Goal: Task Accomplishment & Management: Manage account settings

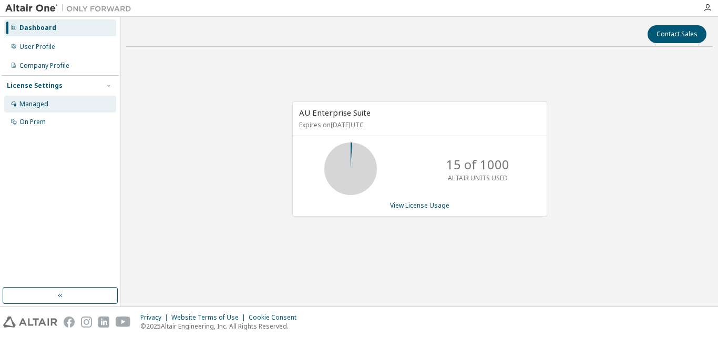
click at [34, 103] on div "Managed" at bounding box center [33, 104] width 29 height 8
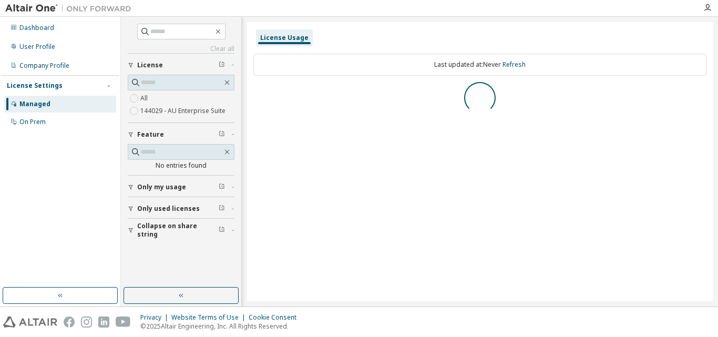
click at [133, 210] on div "Collapse on share string Only used licenses Only my usage Feature No entries fo…" at bounding box center [181, 146] width 107 height 187
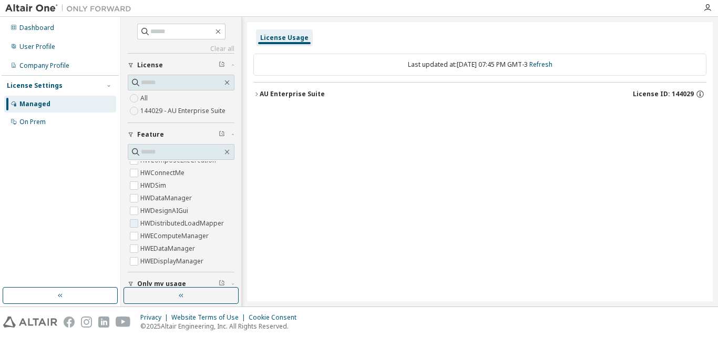
scroll to position [526, 0]
click at [219, 133] on icon "button" at bounding box center [222, 133] width 6 height 6
click at [223, 155] on icon "button" at bounding box center [227, 152] width 8 height 8
click at [223, 153] on icon "button" at bounding box center [227, 152] width 8 height 8
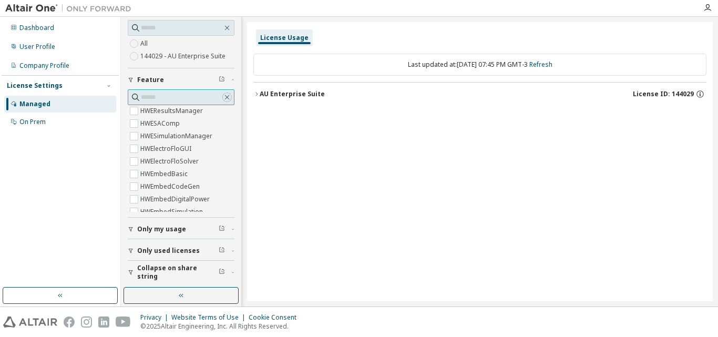
scroll to position [56, 0]
click at [133, 249] on icon "button" at bounding box center [131, 250] width 6 height 6
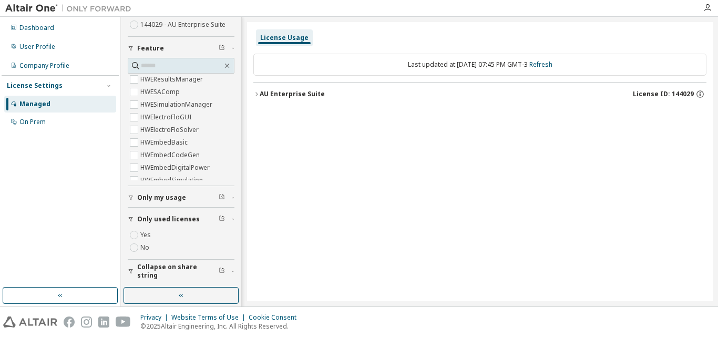
click at [168, 218] on span "Only used licenses" at bounding box center [168, 219] width 63 height 8
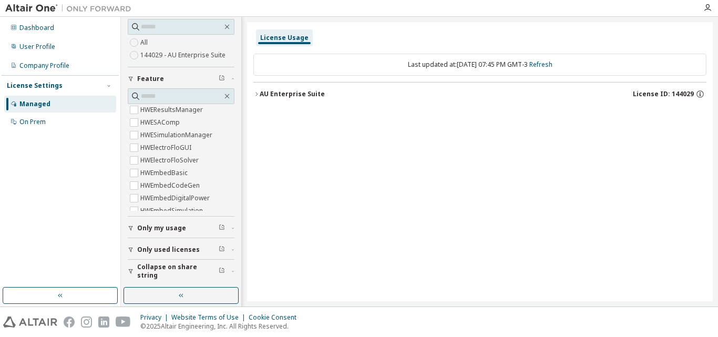
scroll to position [56, 0]
click at [141, 76] on span "Feature" at bounding box center [150, 79] width 27 height 8
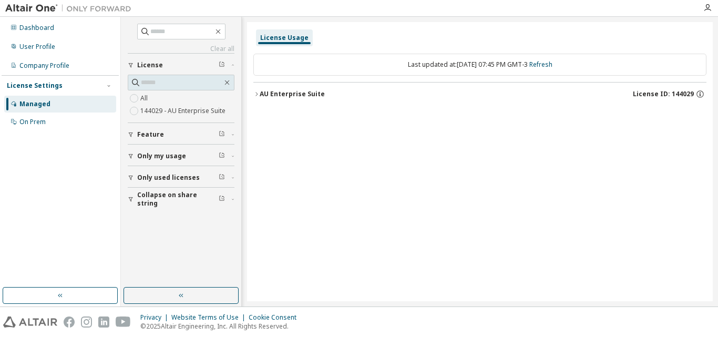
scroll to position [0, 0]
click at [165, 175] on span "Only used licenses" at bounding box center [168, 178] width 63 height 8
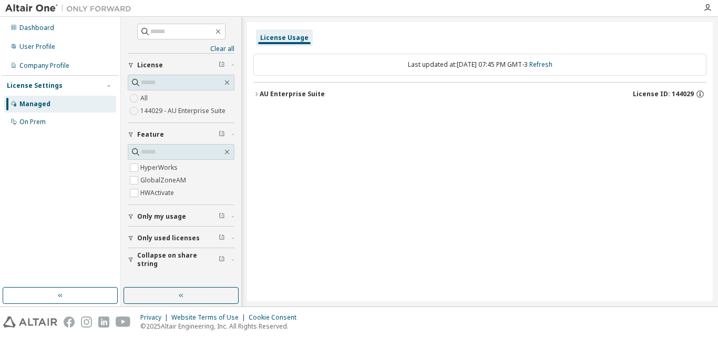
click at [259, 93] on icon "button" at bounding box center [257, 94] width 6 height 6
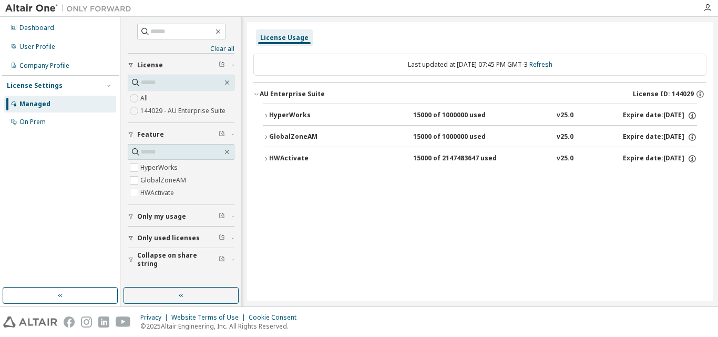
click at [265, 157] on icon "button" at bounding box center [266, 159] width 6 height 6
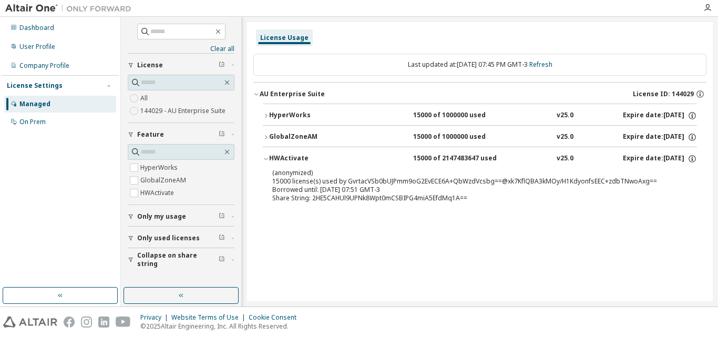
click at [266, 117] on icon "button" at bounding box center [266, 116] width 6 height 6
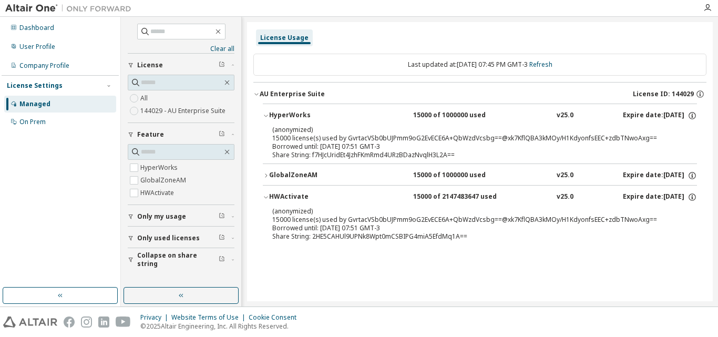
click at [271, 174] on div "GlobalZoneAM" at bounding box center [316, 175] width 95 height 9
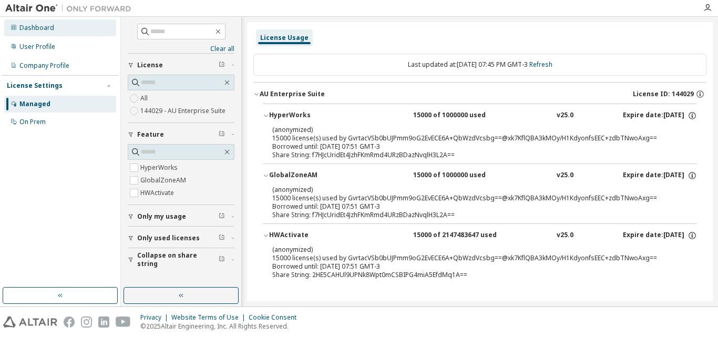
click at [31, 30] on div "Dashboard" at bounding box center [36, 28] width 35 height 8
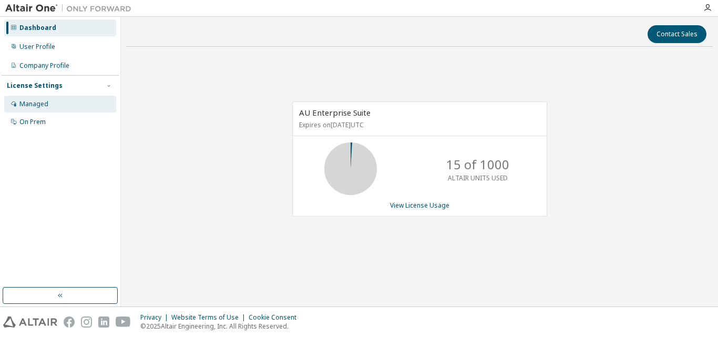
click at [37, 103] on div "Managed" at bounding box center [33, 104] width 29 height 8
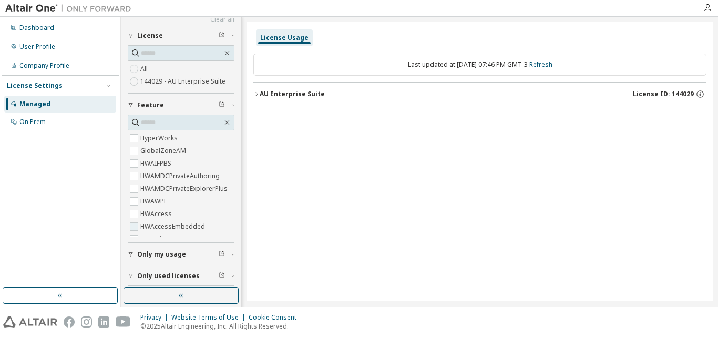
scroll to position [56, 0]
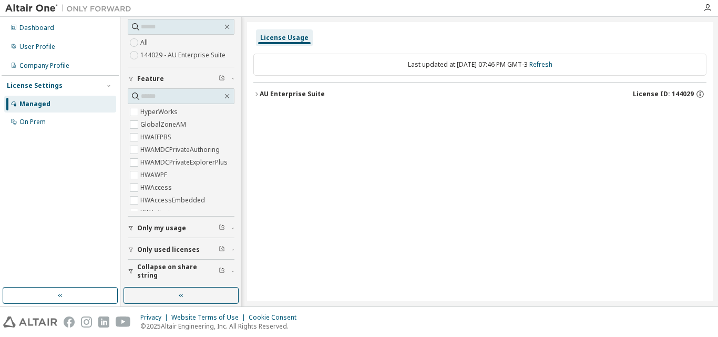
click at [256, 90] on button "AU Enterprise Suite License ID: 144029" at bounding box center [480, 94] width 453 height 23
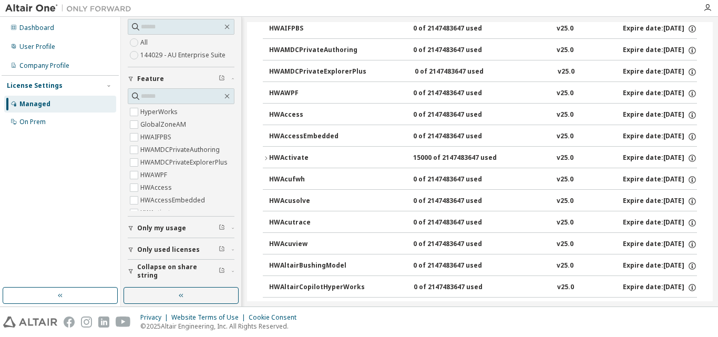
scroll to position [158, 0]
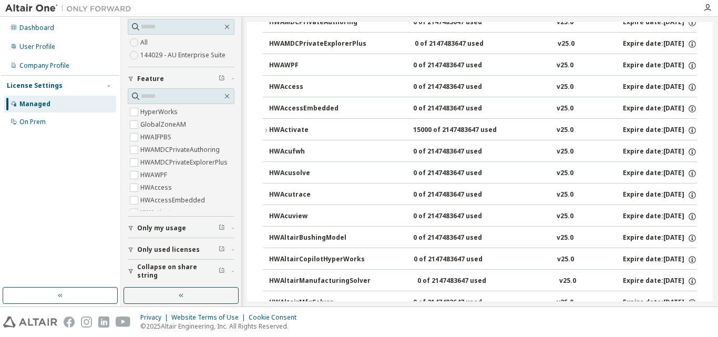
click at [264, 129] on icon "button" at bounding box center [266, 130] width 6 height 6
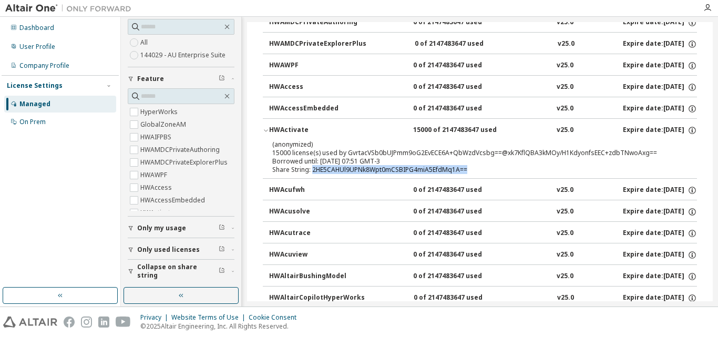
drag, startPoint x: 313, startPoint y: 169, endPoint x: 471, endPoint y: 173, distance: 157.8
click at [471, 173] on div "Share String: 2HE5CAHUl9UPNk8Wpt0mCSBIPG4miA5EfdMq1A==" at bounding box center [467, 170] width 390 height 8
copy div "2HE5CAHUl9UPNk8Wpt0mCSBIPG4miA5EfdMq1A=="
click at [171, 231] on span "Only my usage" at bounding box center [161, 228] width 49 height 8
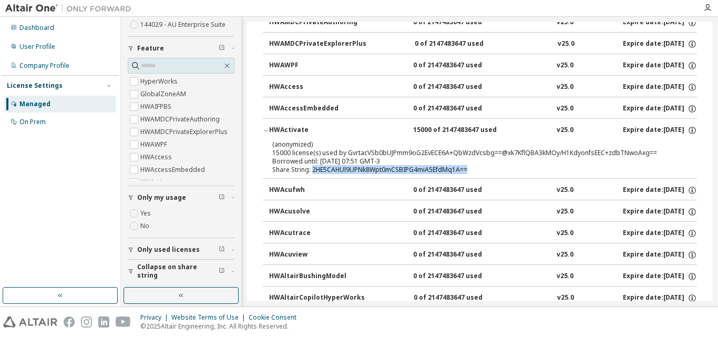
click at [171, 246] on span "Only used licenses" at bounding box center [168, 250] width 63 height 8
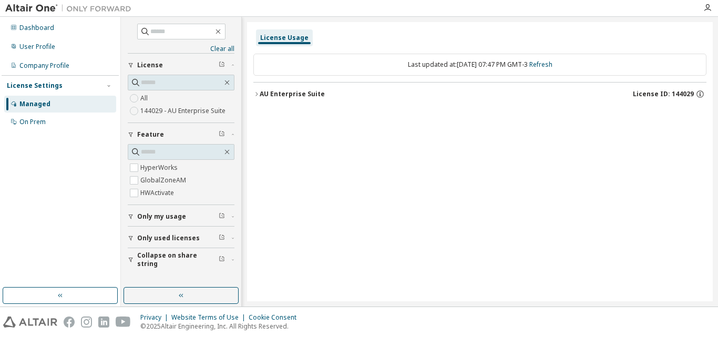
scroll to position [0, 0]
click at [257, 96] on icon "button" at bounding box center [257, 94] width 6 height 6
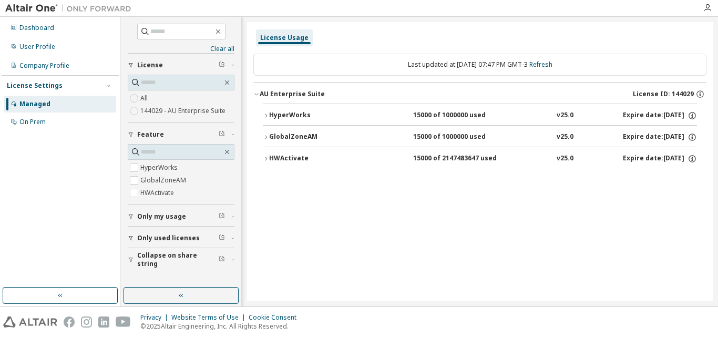
click at [308, 116] on div "HyperWorks" at bounding box center [316, 115] width 95 height 9
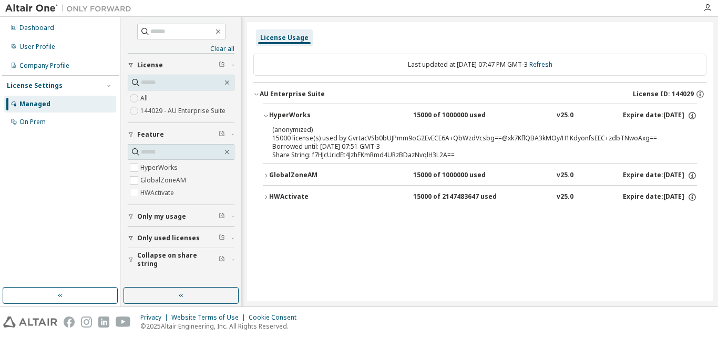
click at [309, 137] on div "(anonymized) 15000 license(s) used by GvrtacVSb0bUJPmm9oG2EvECE6A+QbWzdVcsbg==@…" at bounding box center [467, 133] width 390 height 17
click at [693, 115] on icon "button" at bounding box center [692, 114] width 1 height 1
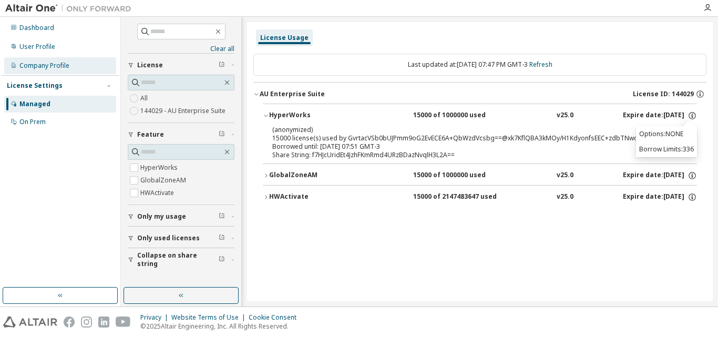
click at [38, 69] on div "Company Profile" at bounding box center [44, 66] width 50 height 8
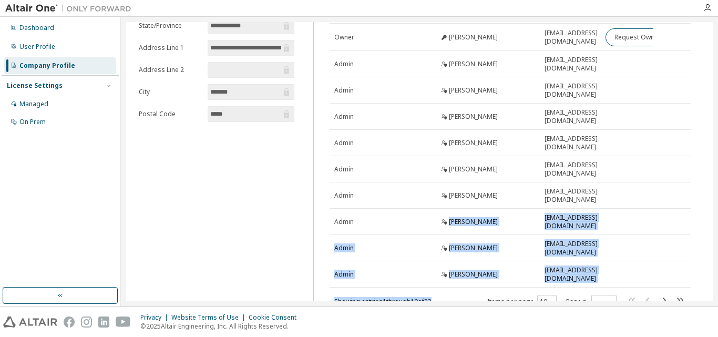
drag, startPoint x: 357, startPoint y: 302, endPoint x: 476, endPoint y: 293, distance: 119.2
click at [449, 300] on div "**********" at bounding box center [420, 162] width 598 height 290
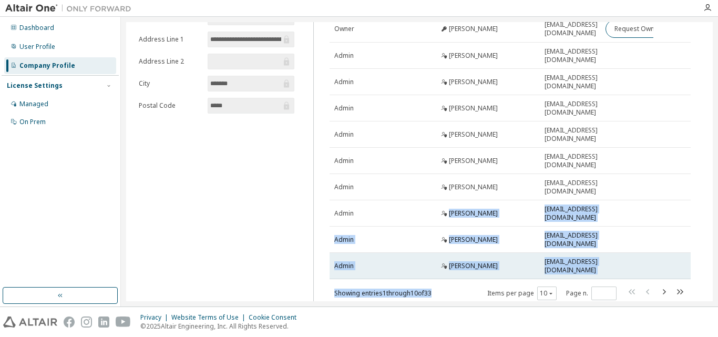
scroll to position [114, 0]
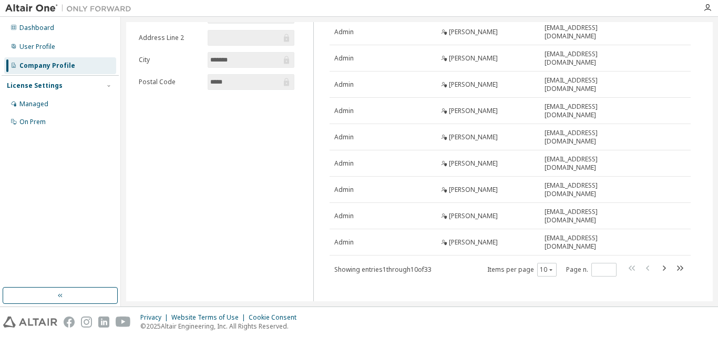
click at [547, 285] on div "Administrators (33) Clear Load Save Save As Field Operator Value Select filter …" at bounding box center [510, 121] width 387 height 366
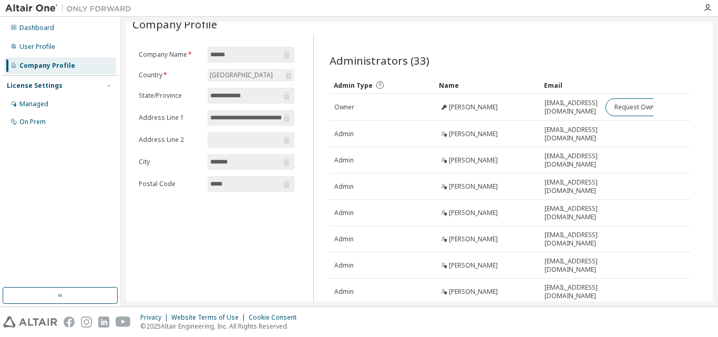
scroll to position [0, 0]
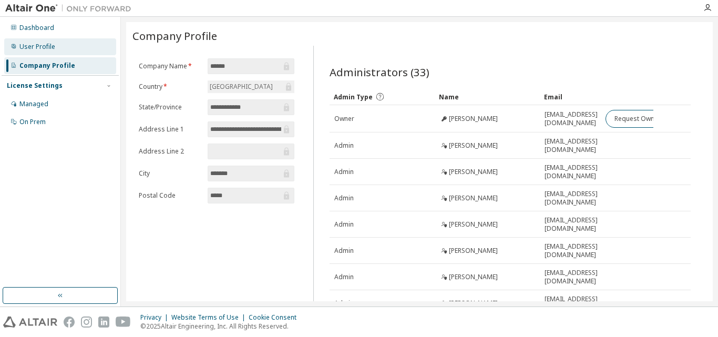
click at [37, 49] on div "User Profile" at bounding box center [37, 47] width 36 height 8
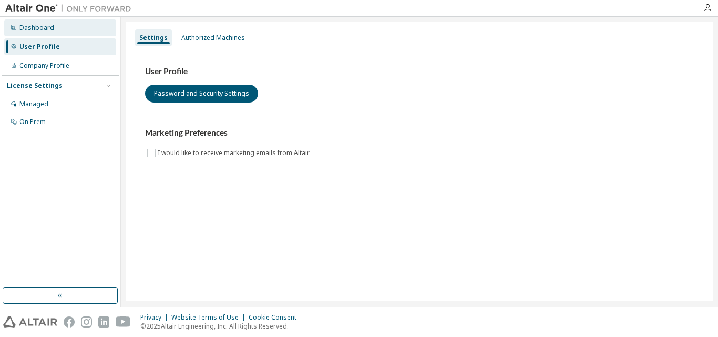
click at [40, 35] on div "Dashboard" at bounding box center [60, 27] width 112 height 17
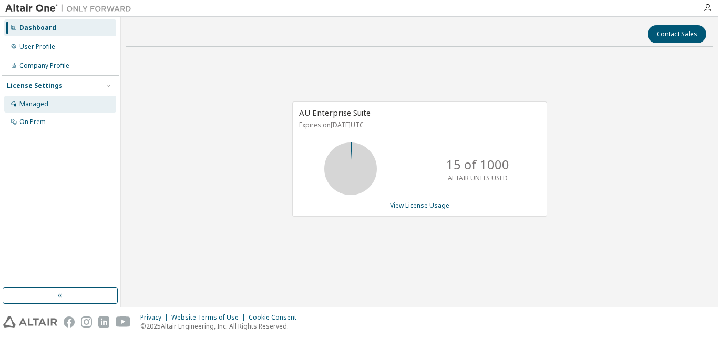
click at [52, 100] on div "Managed" at bounding box center [60, 104] width 112 height 17
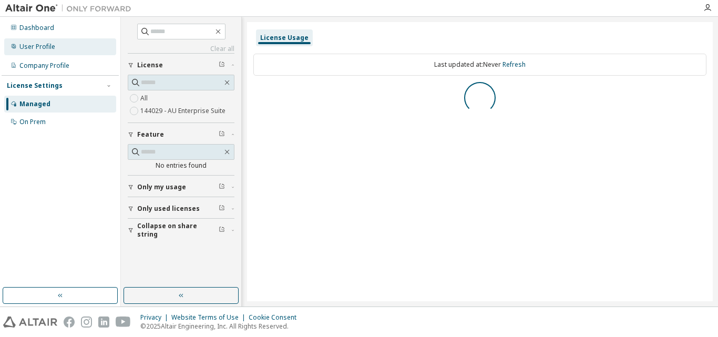
click at [55, 49] on div "User Profile" at bounding box center [60, 46] width 112 height 17
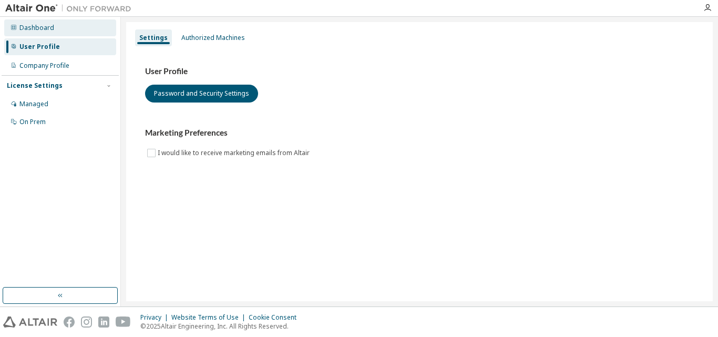
click at [58, 29] on div "Dashboard" at bounding box center [60, 27] width 112 height 17
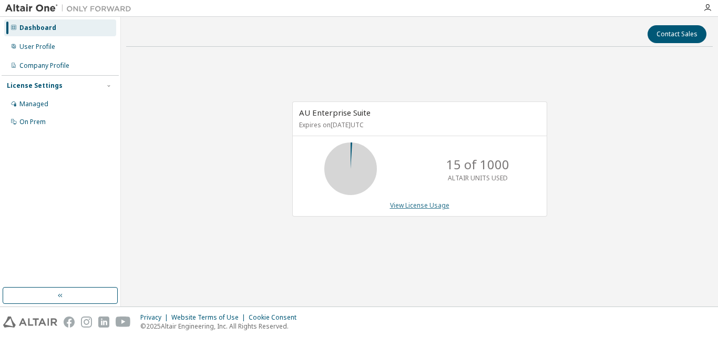
click at [435, 207] on link "View License Usage" at bounding box center [419, 205] width 59 height 9
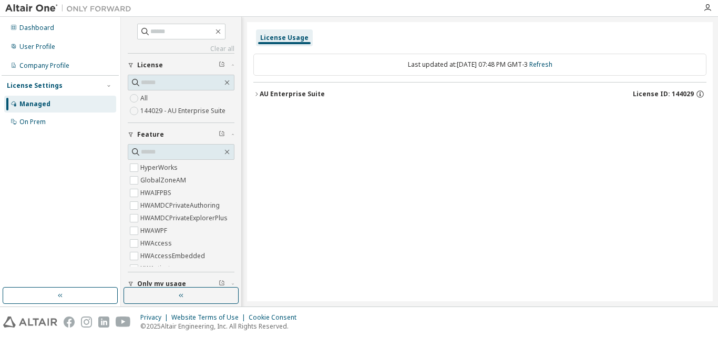
click at [282, 102] on button "AU Enterprise Suite License ID: 144029" at bounding box center [480, 94] width 453 height 23
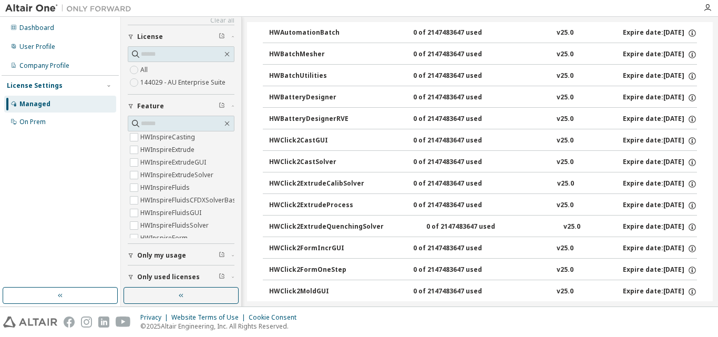
scroll to position [56, 0]
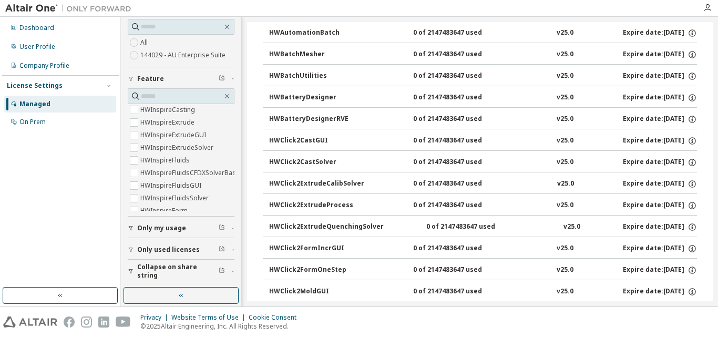
click at [179, 252] on span "Only used licenses" at bounding box center [168, 250] width 63 height 8
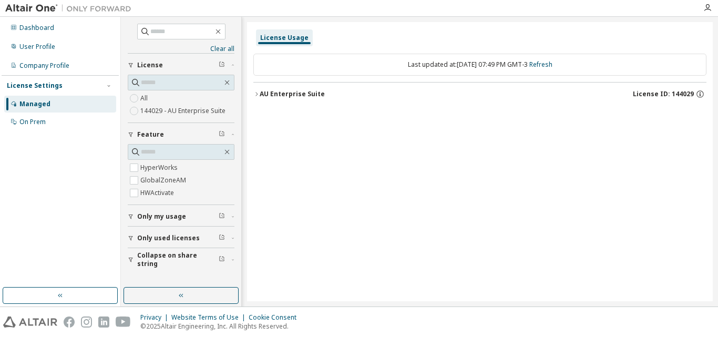
scroll to position [0, 0]
click at [251, 95] on div "License Usage Last updated at: [DATE] 07:49 PM GMT-3 Refresh AU Enterprise Suit…" at bounding box center [480, 161] width 466 height 279
click at [255, 94] on icon "button" at bounding box center [257, 94] width 6 height 6
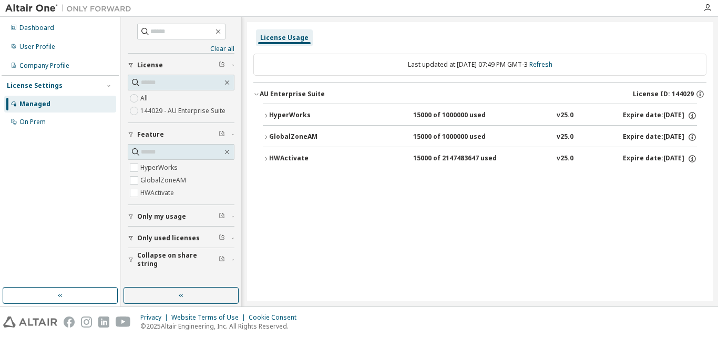
click at [271, 115] on div "HyperWorks" at bounding box center [316, 115] width 95 height 9
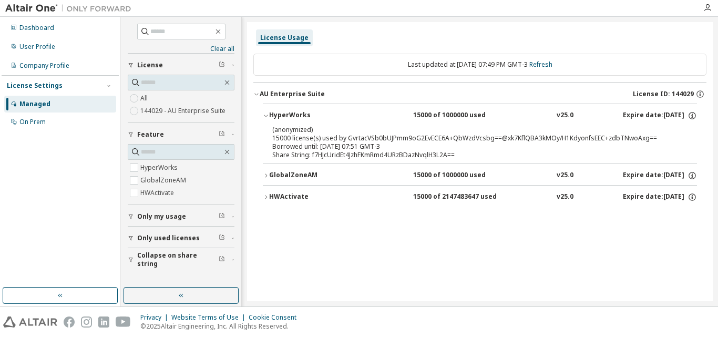
click at [363, 157] on div "Share String: f7HJcUridEt4JzhFKmRmd4URzBDazNvqlH3L2A==" at bounding box center [467, 155] width 390 height 8
click at [345, 194] on div "HWActivate" at bounding box center [316, 197] width 95 height 9
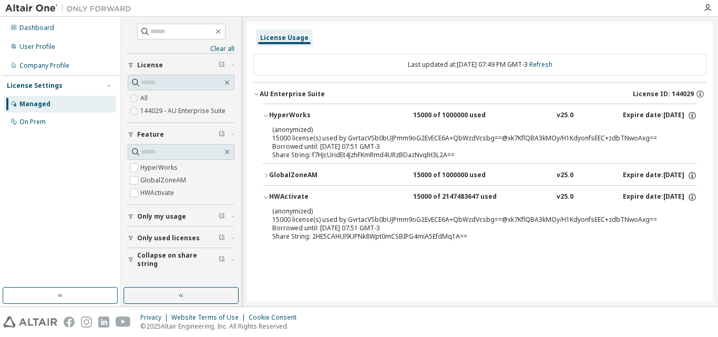
click at [366, 236] on div "Share String: 2HE5CAHUl9UPNk8Wpt0mCSBIPG4miA5EfdMq1A==" at bounding box center [467, 236] width 390 height 8
copy div "2HE5CAHUl9UPNk8Wpt0mCSBIPG4miA5EfdMq1A"
click at [366, 236] on div "Share String: 2HE5CAHUl9UPNk8Wpt0mCSBIPG4miA5EfdMq1A==" at bounding box center [467, 236] width 390 height 8
click at [266, 176] on icon "button" at bounding box center [266, 176] width 6 height 6
